Goal: Task Accomplishment & Management: Manage account settings

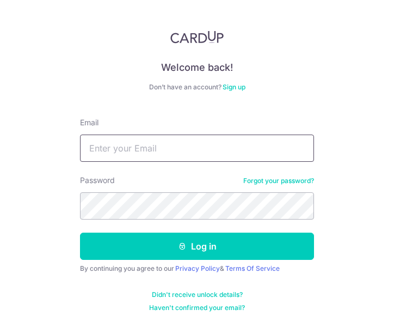
type input "[EMAIL_ADDRESS][DOMAIN_NAME]"
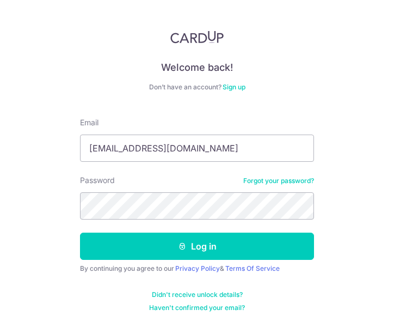
click at [80, 233] on button "Log in" at bounding box center [197, 246] width 234 height 27
